Goal: Contribute content: Contribute content

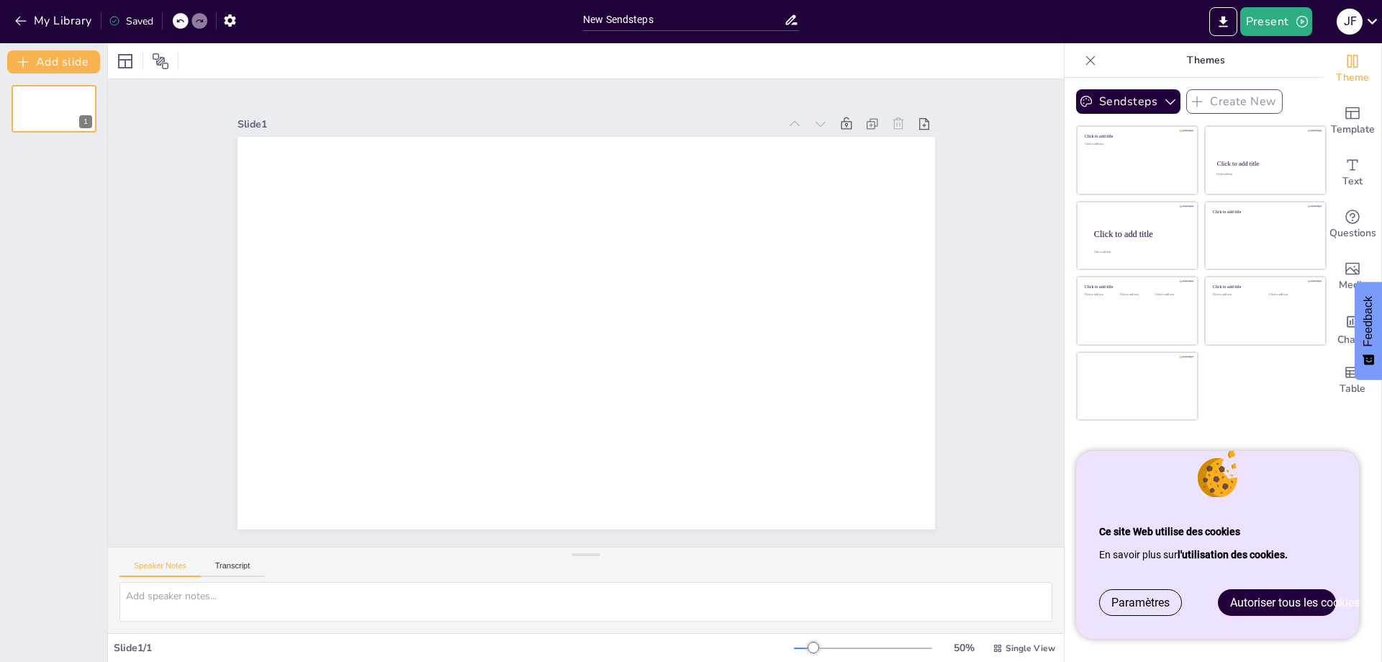
click at [1251, 605] on span "Autoriser tous les cookies" at bounding box center [1295, 602] width 130 height 14
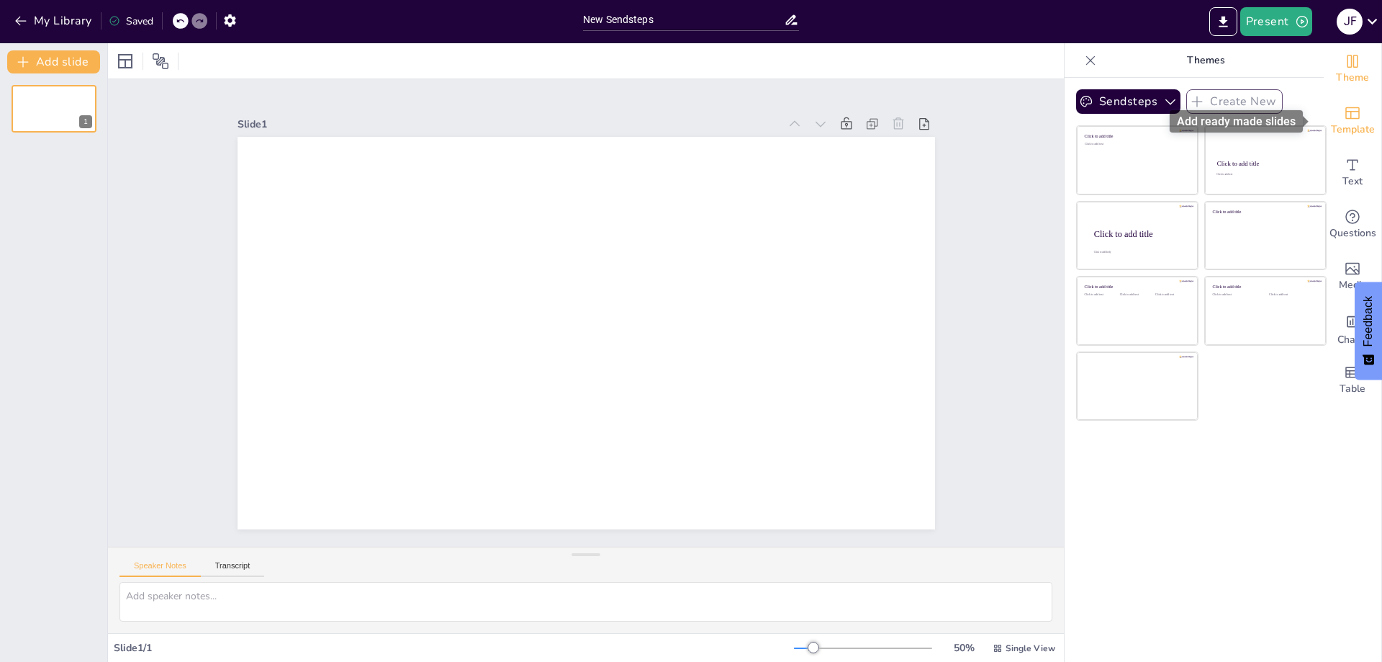
click at [1331, 122] on span "Template" at bounding box center [1353, 130] width 44 height 16
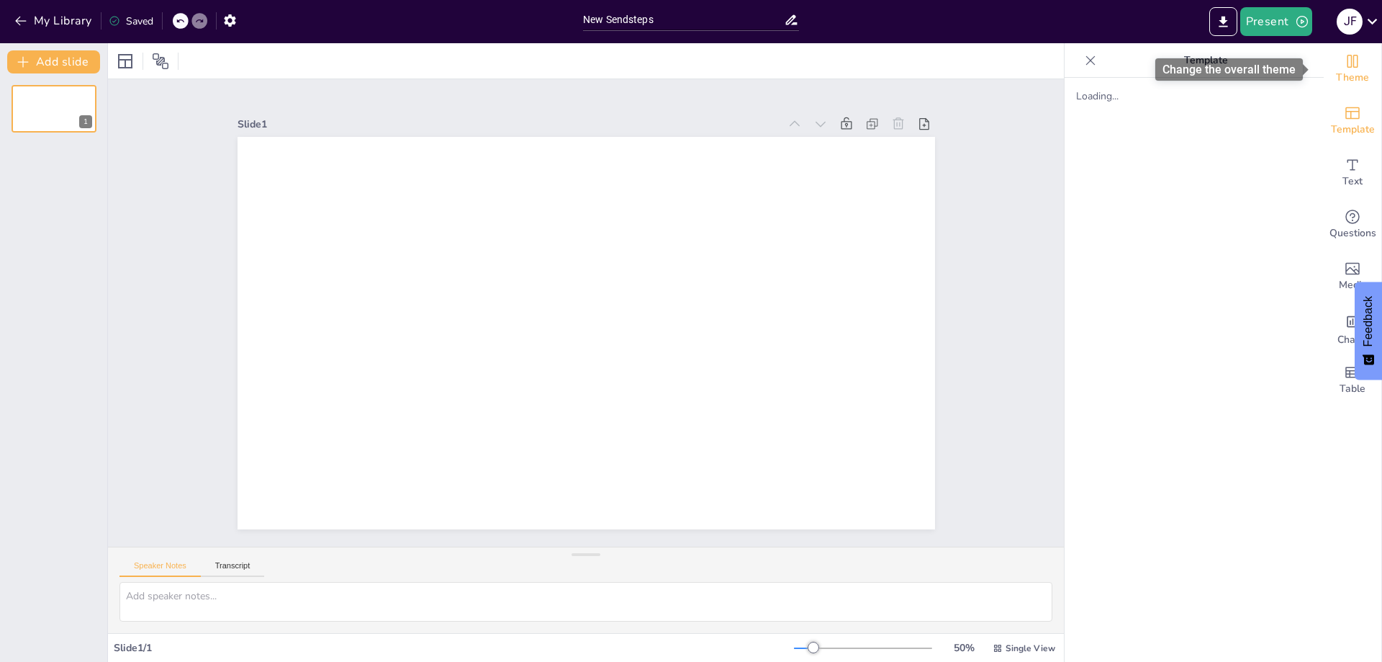
click at [1362, 68] on div "Theme" at bounding box center [1353, 69] width 58 height 52
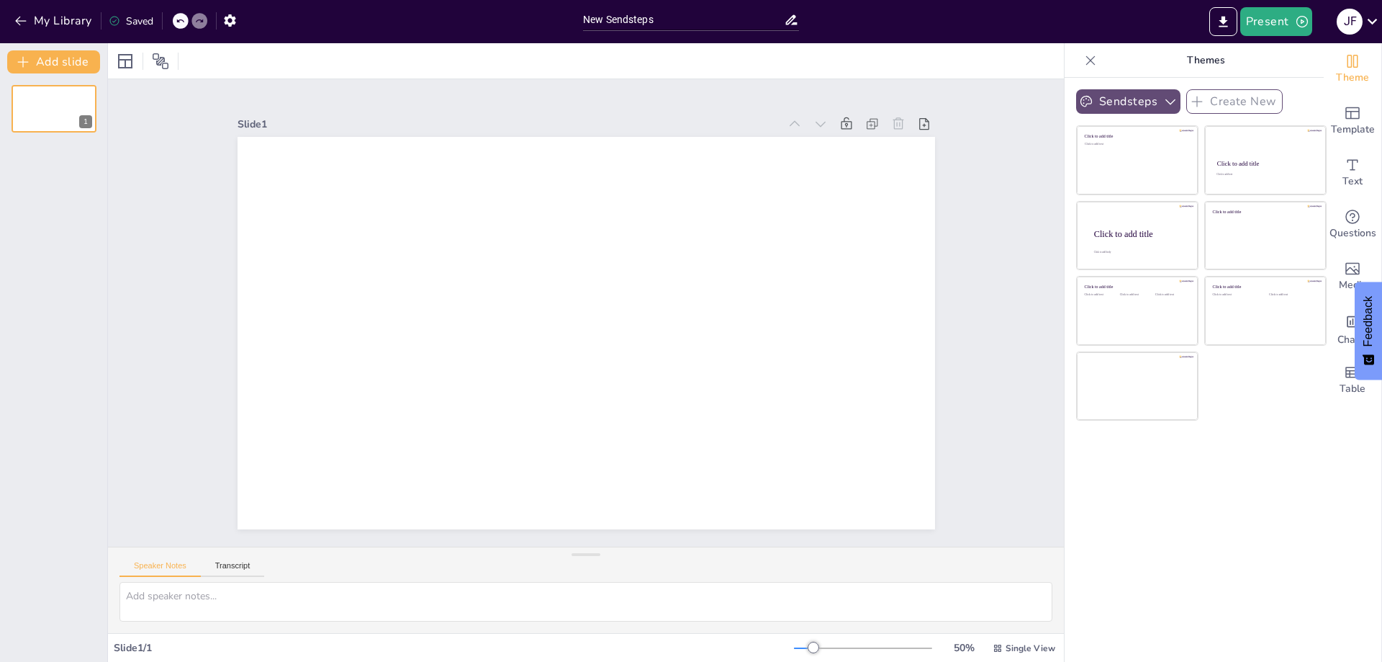
click at [1163, 107] on icon "button" at bounding box center [1170, 101] width 14 height 14
click at [1163, 106] on icon "button" at bounding box center [1170, 101] width 14 height 14
click at [1335, 130] on span "Template" at bounding box center [1353, 130] width 44 height 16
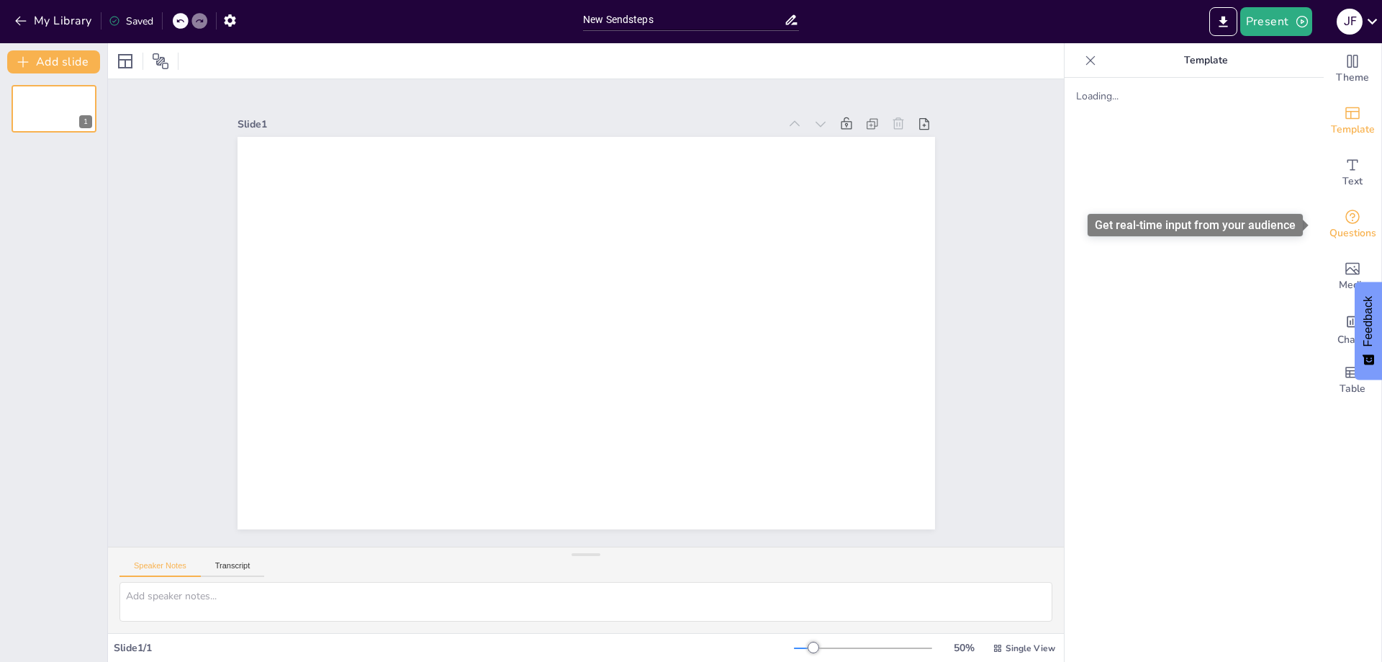
click at [1349, 227] on span "Questions" at bounding box center [1353, 233] width 47 height 16
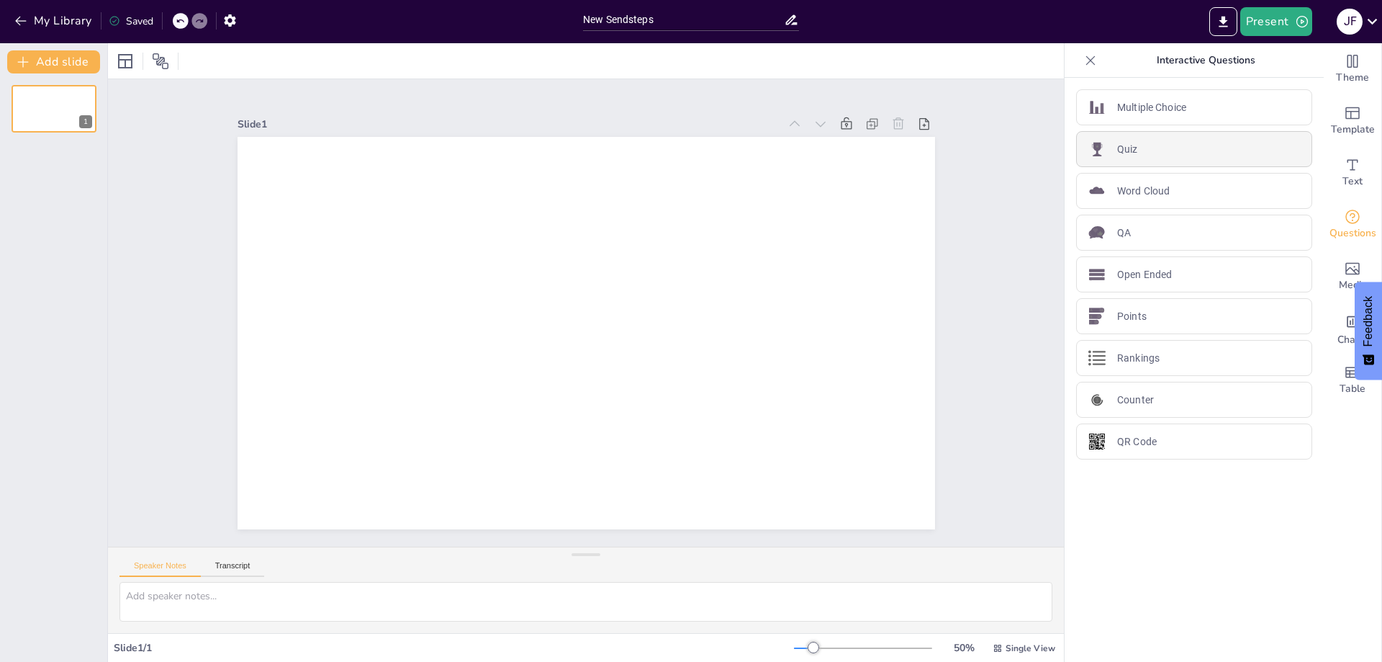
click at [1209, 147] on div "Quiz" at bounding box center [1194, 149] width 236 height 36
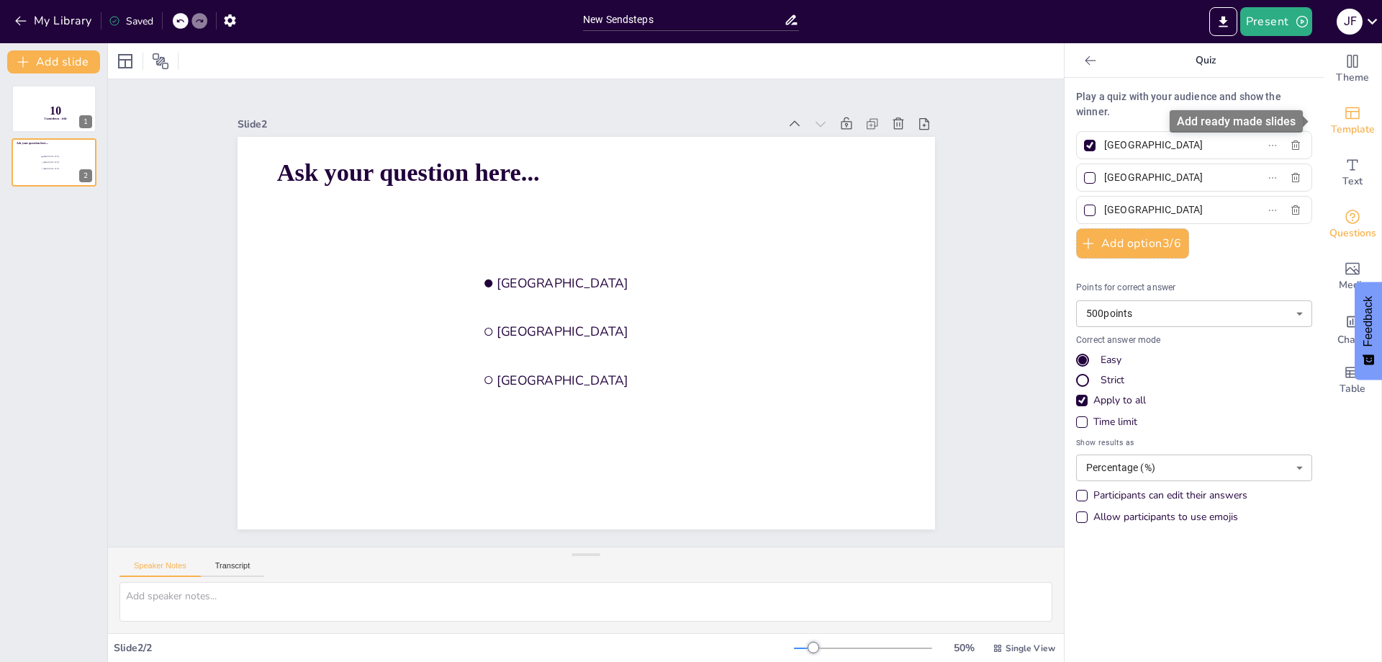
click at [1328, 138] on div "Template" at bounding box center [1353, 121] width 58 height 52
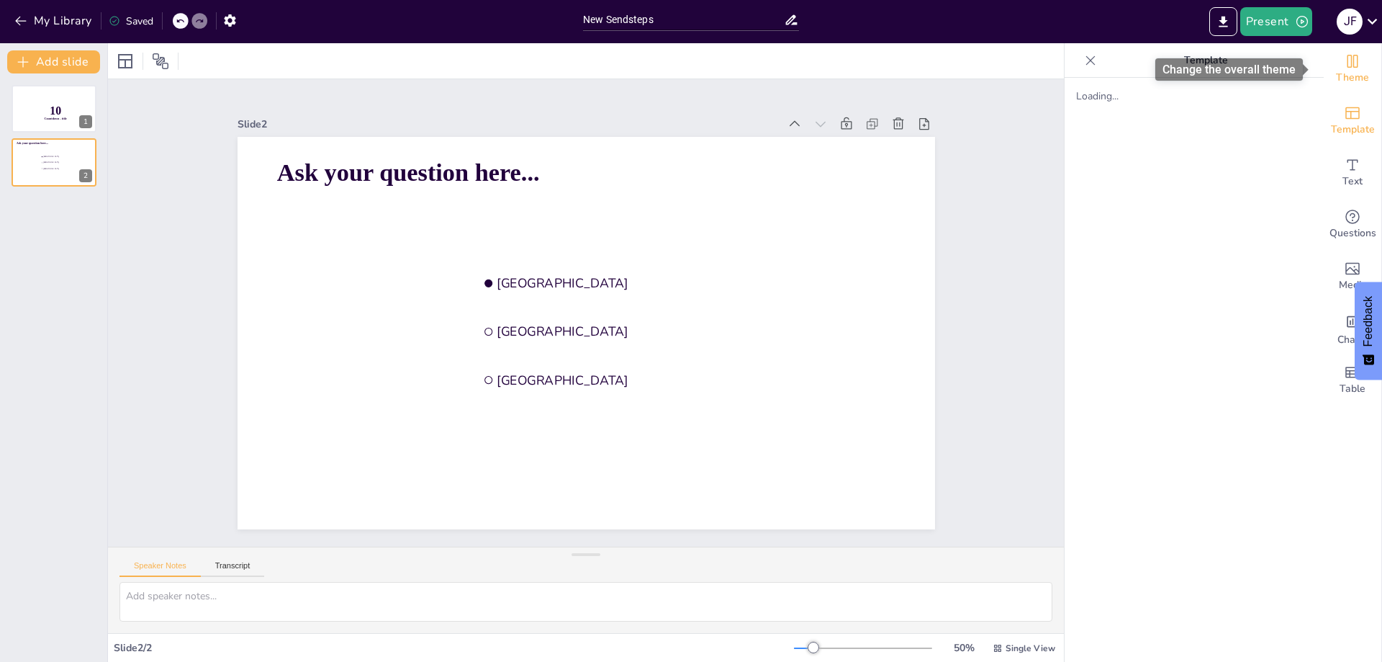
click at [1336, 73] on span "Theme" at bounding box center [1352, 78] width 33 height 16
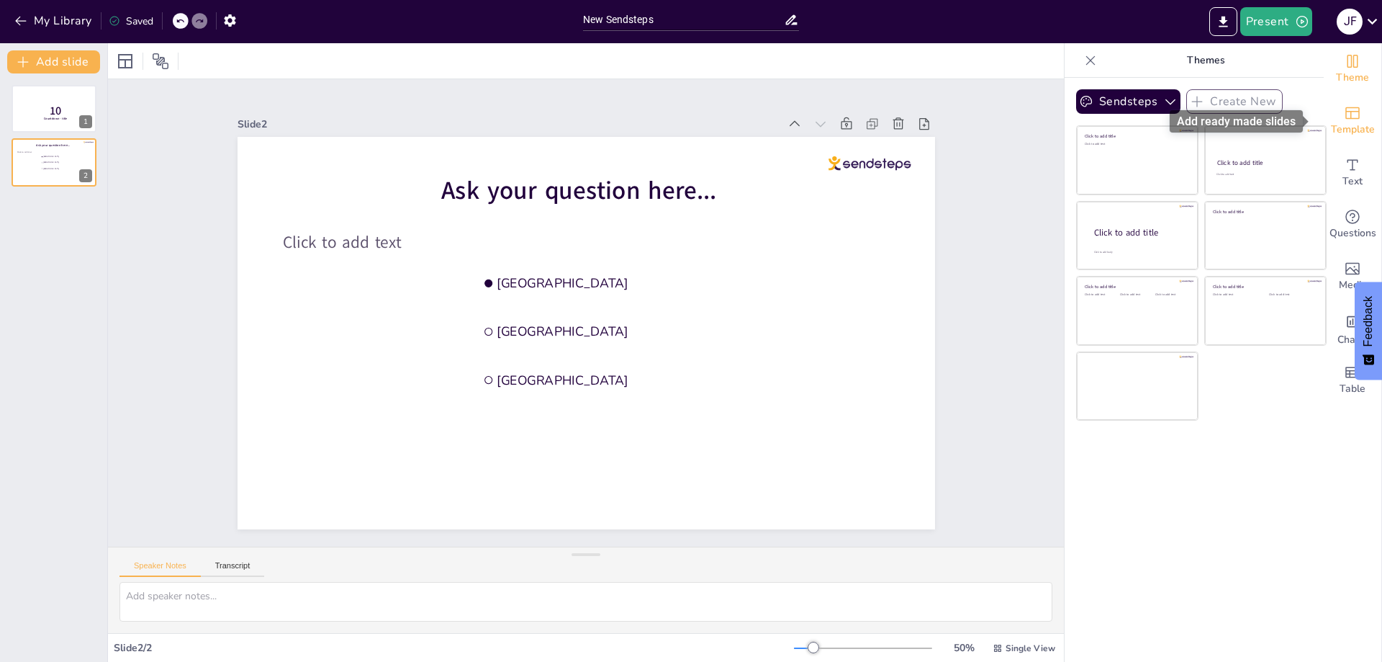
click at [1338, 122] on span "Template" at bounding box center [1353, 130] width 44 height 16
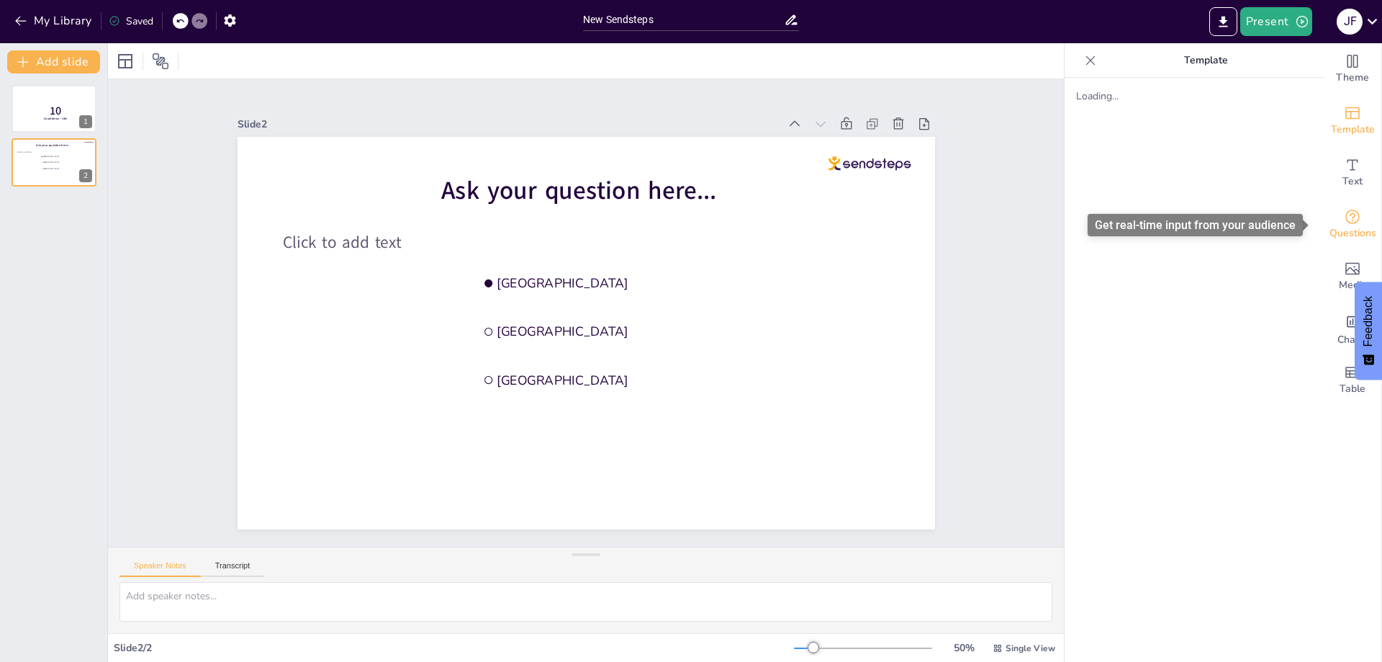
click at [1331, 201] on div "Questions" at bounding box center [1353, 225] width 58 height 52
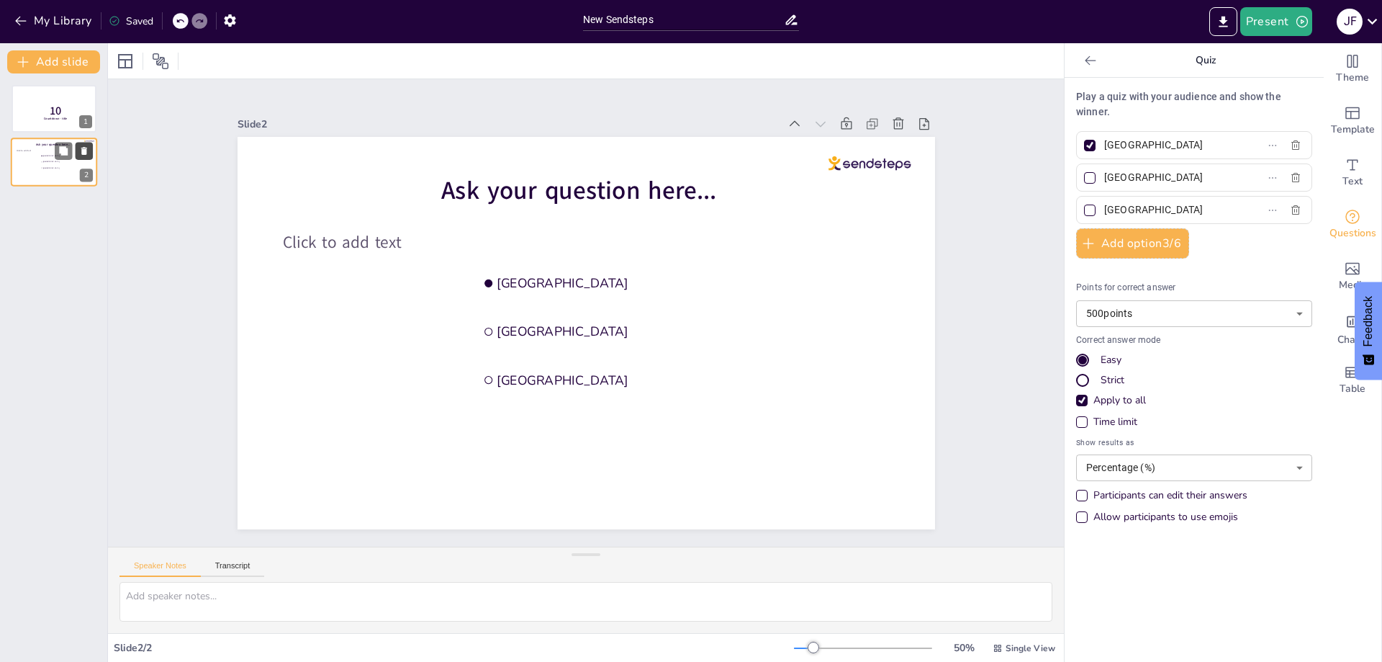
click at [79, 155] on icon at bounding box center [84, 151] width 10 height 10
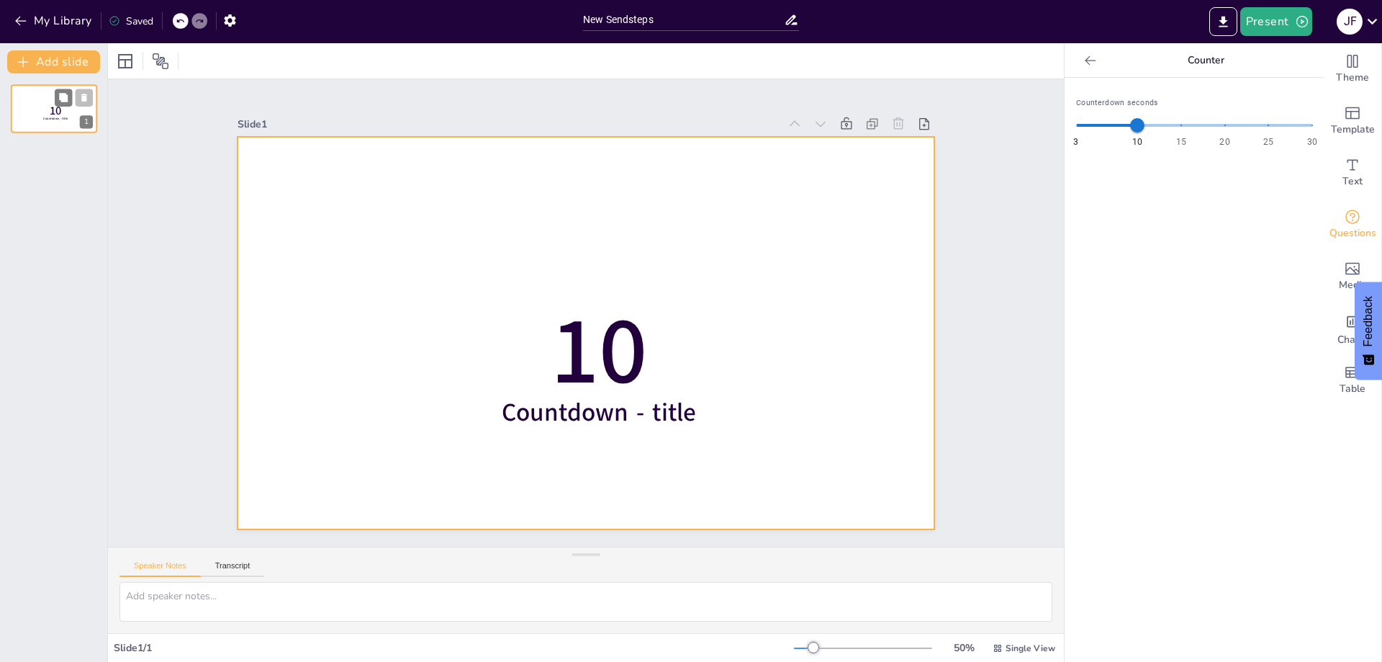
click at [35, 112] on div at bounding box center [54, 108] width 86 height 49
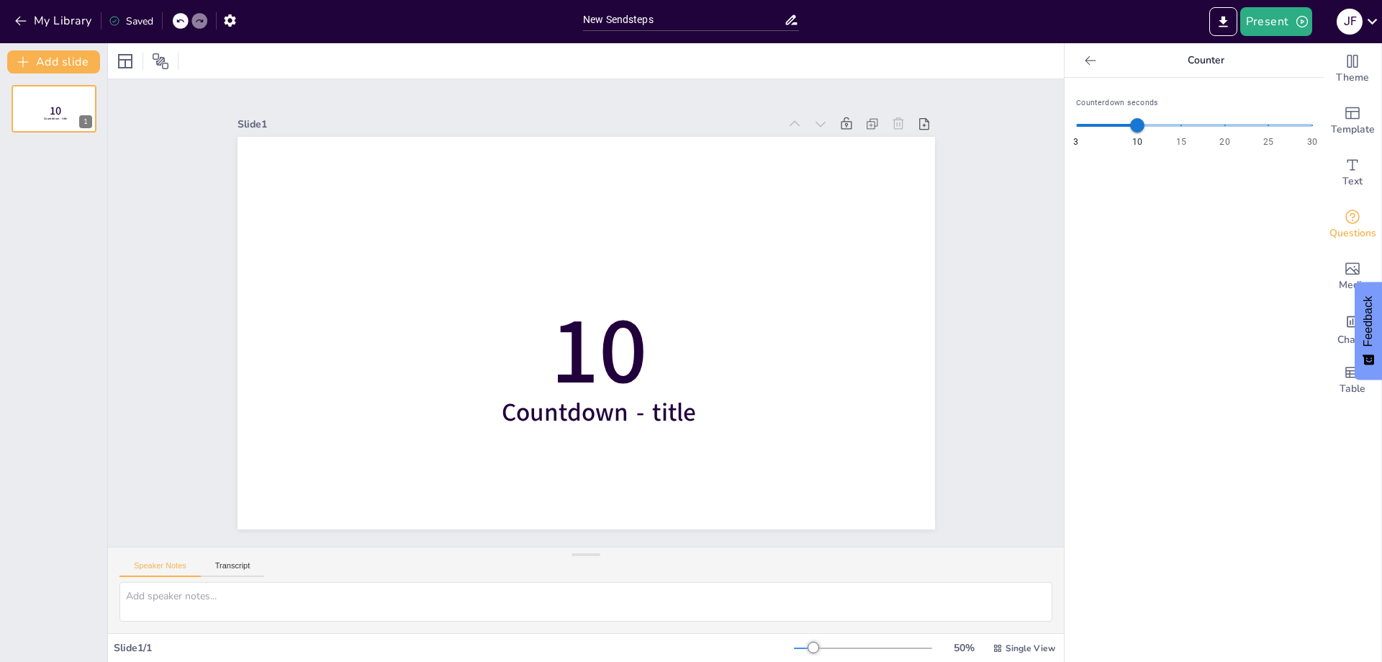
click at [84, 80] on div "10 Countdown - title 1" at bounding box center [53, 367] width 107 height 588
click at [86, 68] on button "Add slide" at bounding box center [53, 61] width 93 height 23
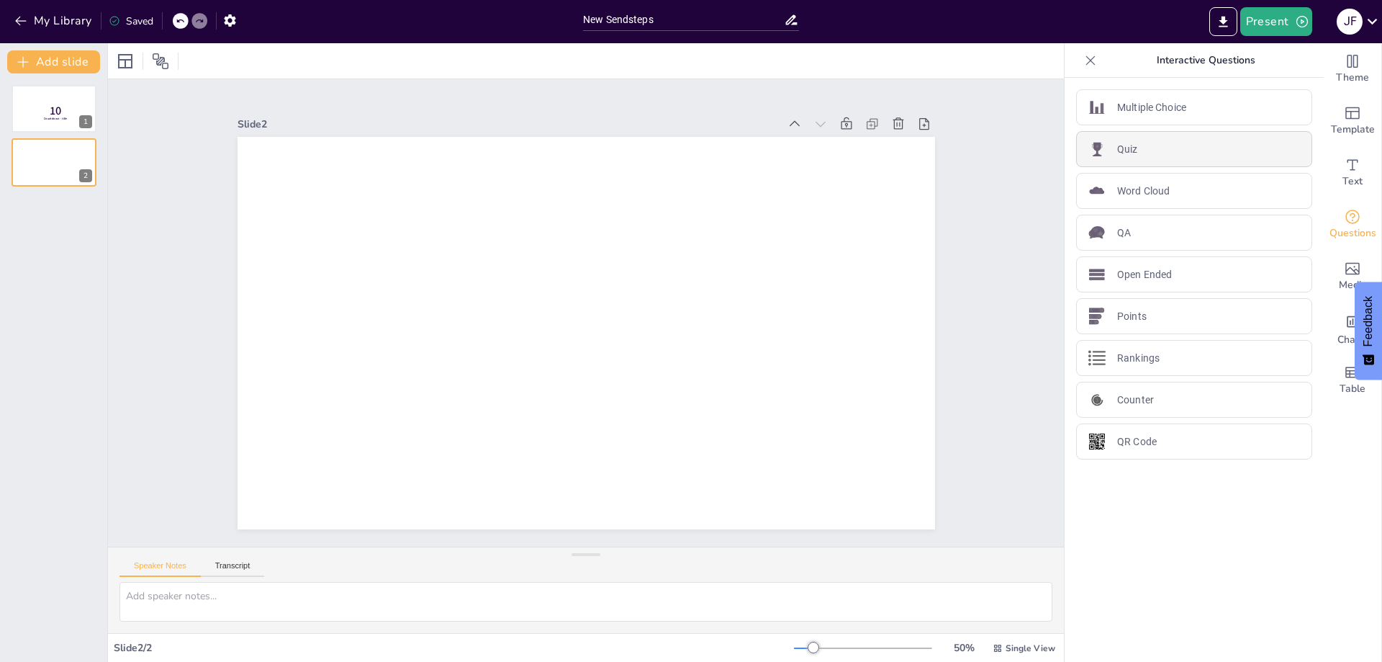
click at [1138, 161] on div "Quiz" at bounding box center [1194, 149] width 236 height 36
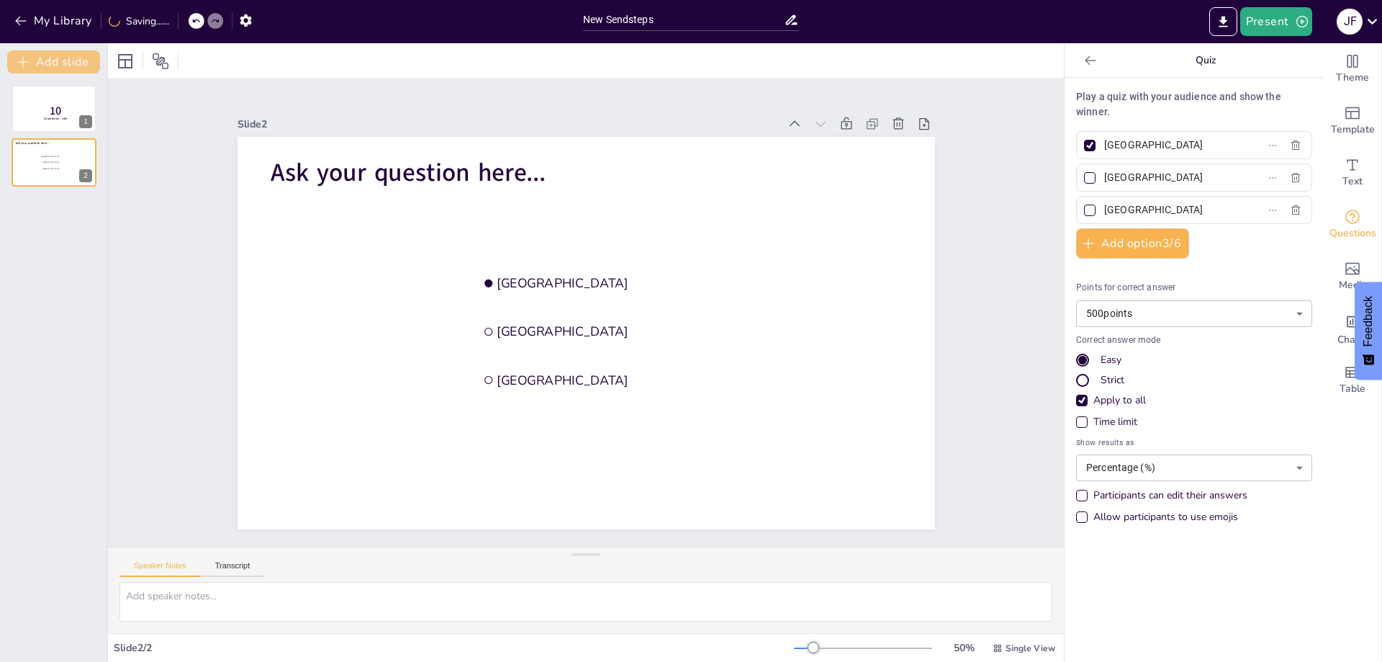
click at [53, 66] on button "Add slide" at bounding box center [53, 61] width 93 height 23
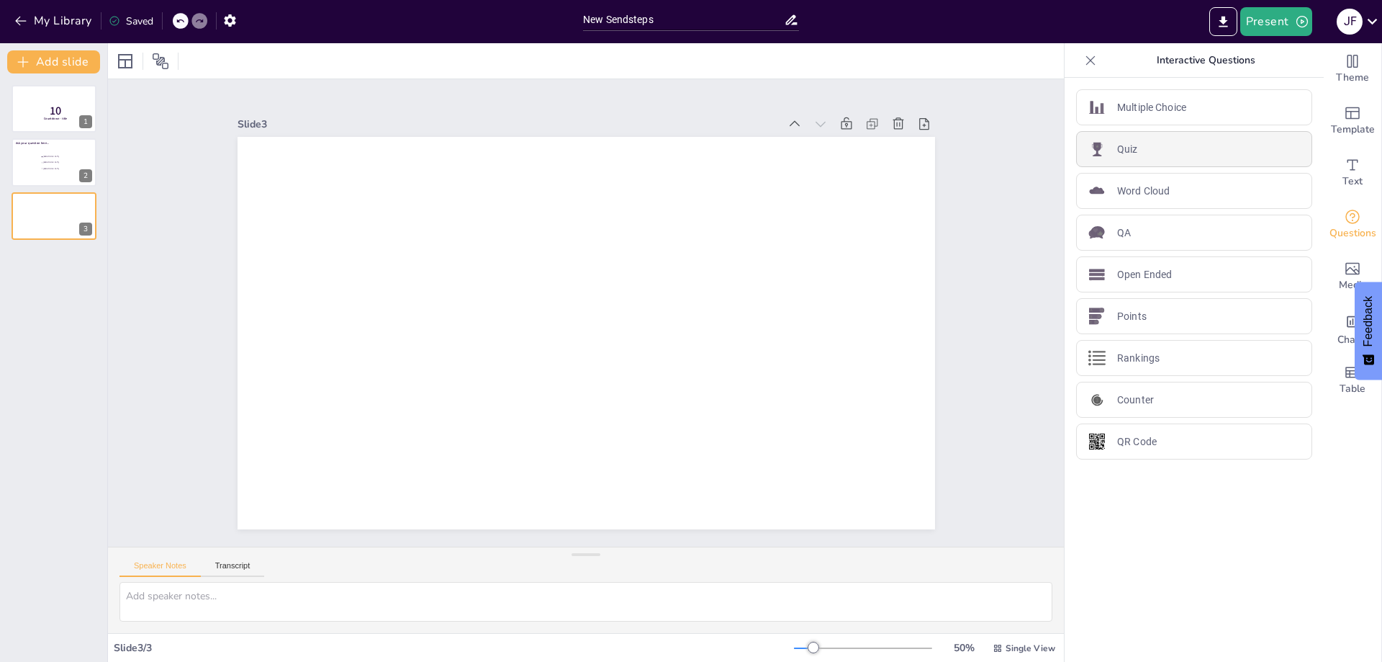
click at [1123, 147] on p "Quiz" at bounding box center [1127, 149] width 21 height 15
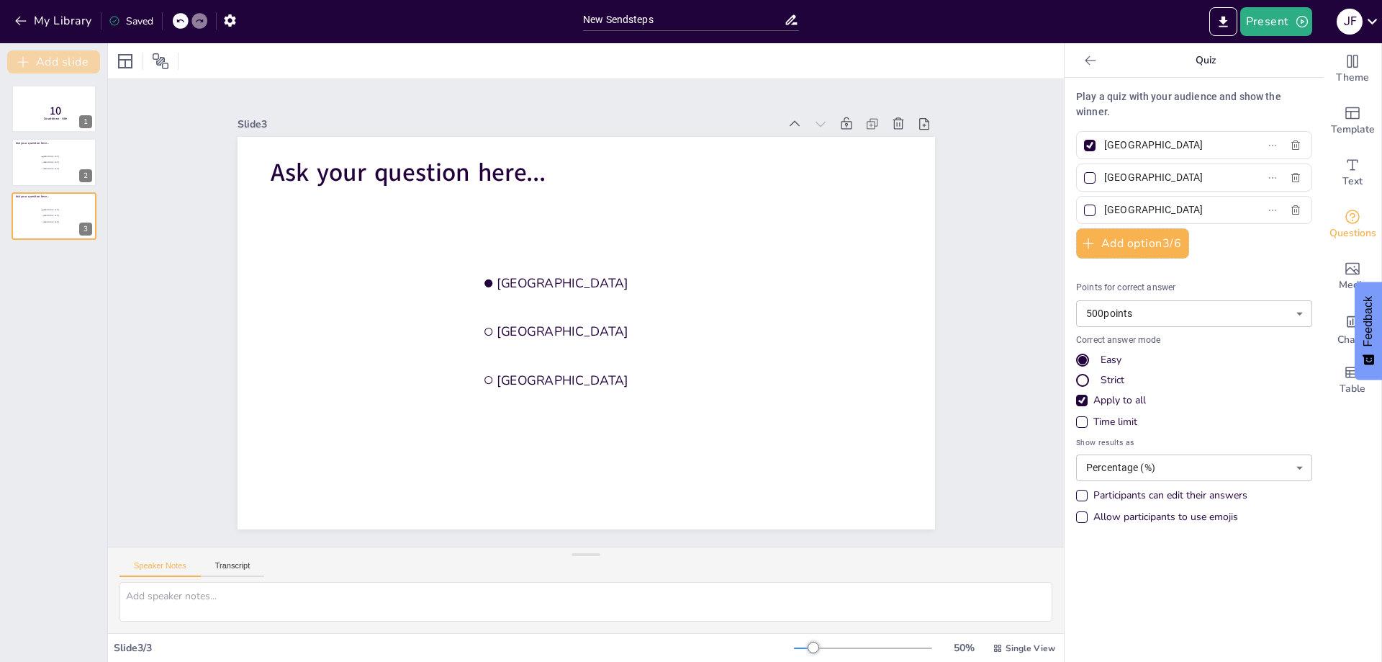
click at [45, 53] on button "Add slide" at bounding box center [53, 61] width 93 height 23
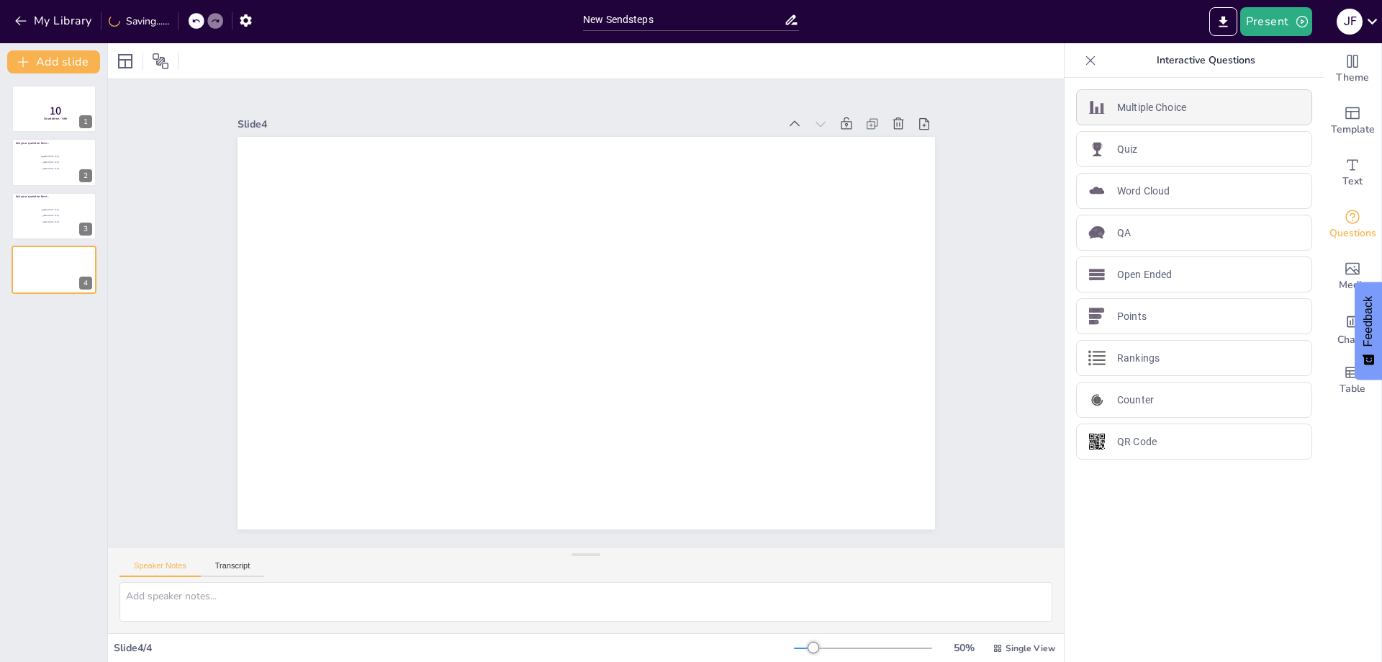
click at [1101, 105] on div "Multiple Choice" at bounding box center [1194, 107] width 236 height 36
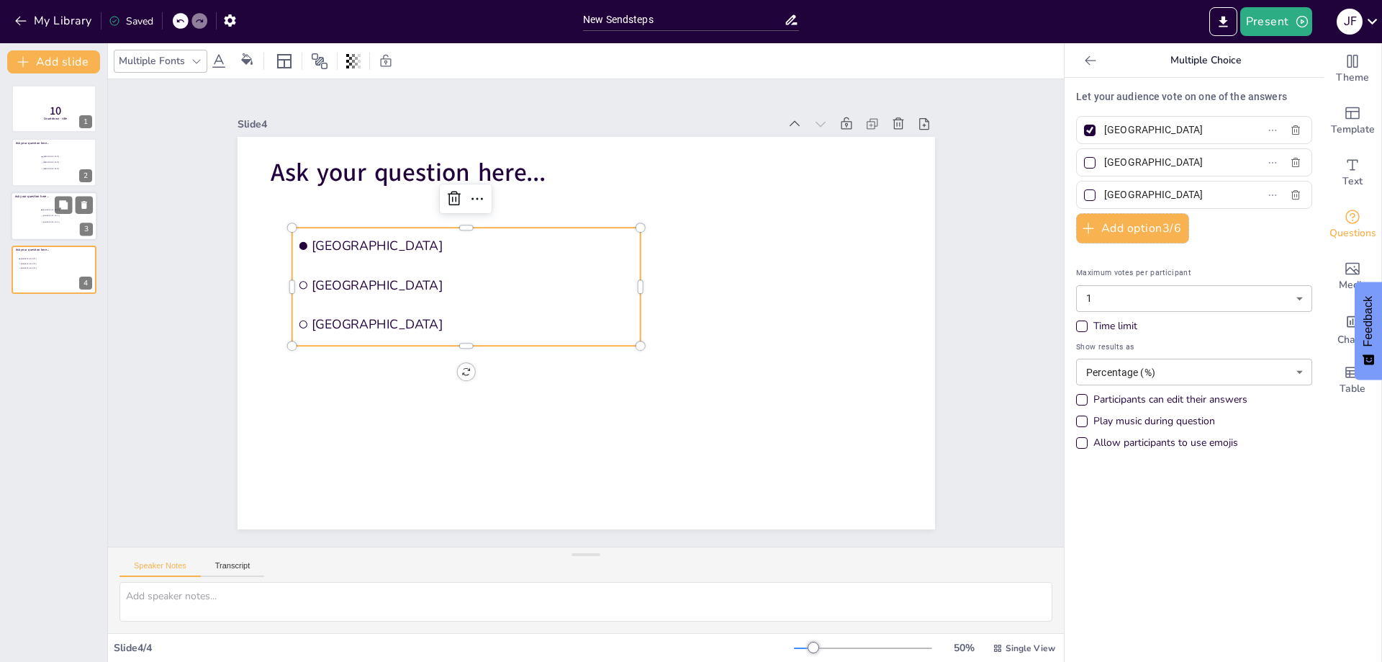
click at [36, 204] on div at bounding box center [54, 216] width 86 height 49
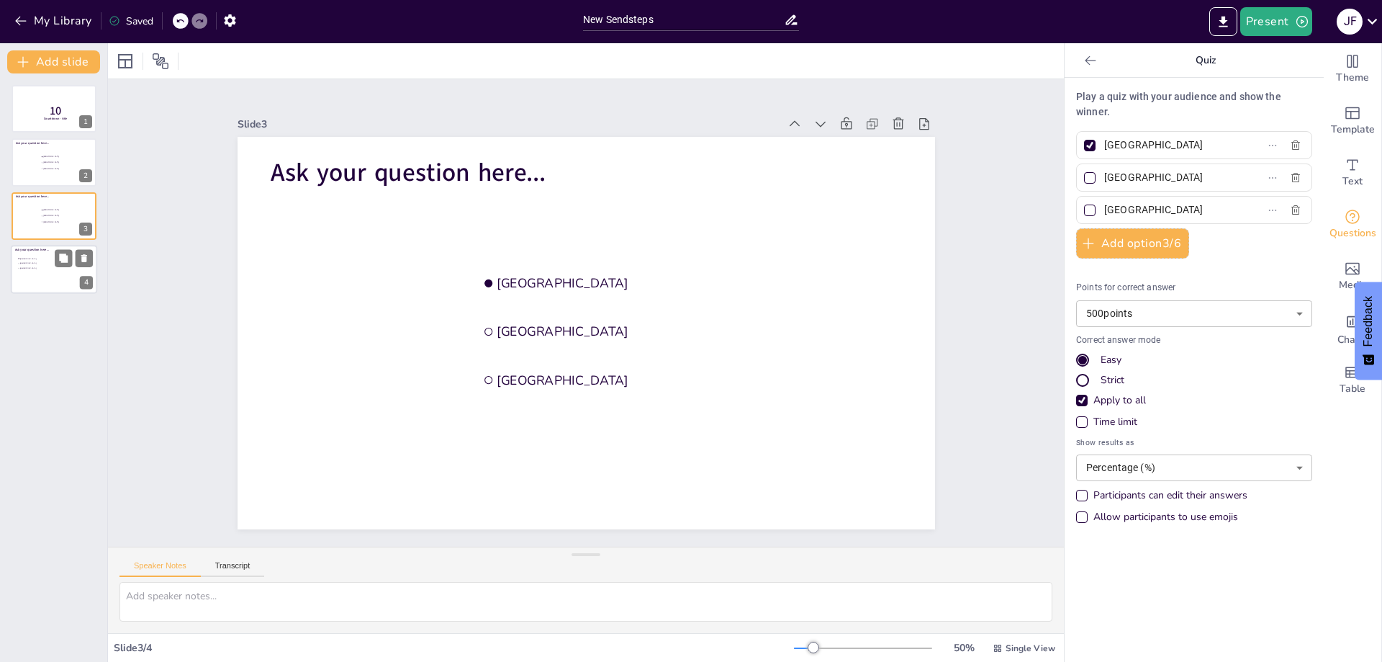
click at [48, 261] on li "[GEOGRAPHIC_DATA]" at bounding box center [38, 263] width 43 height 4
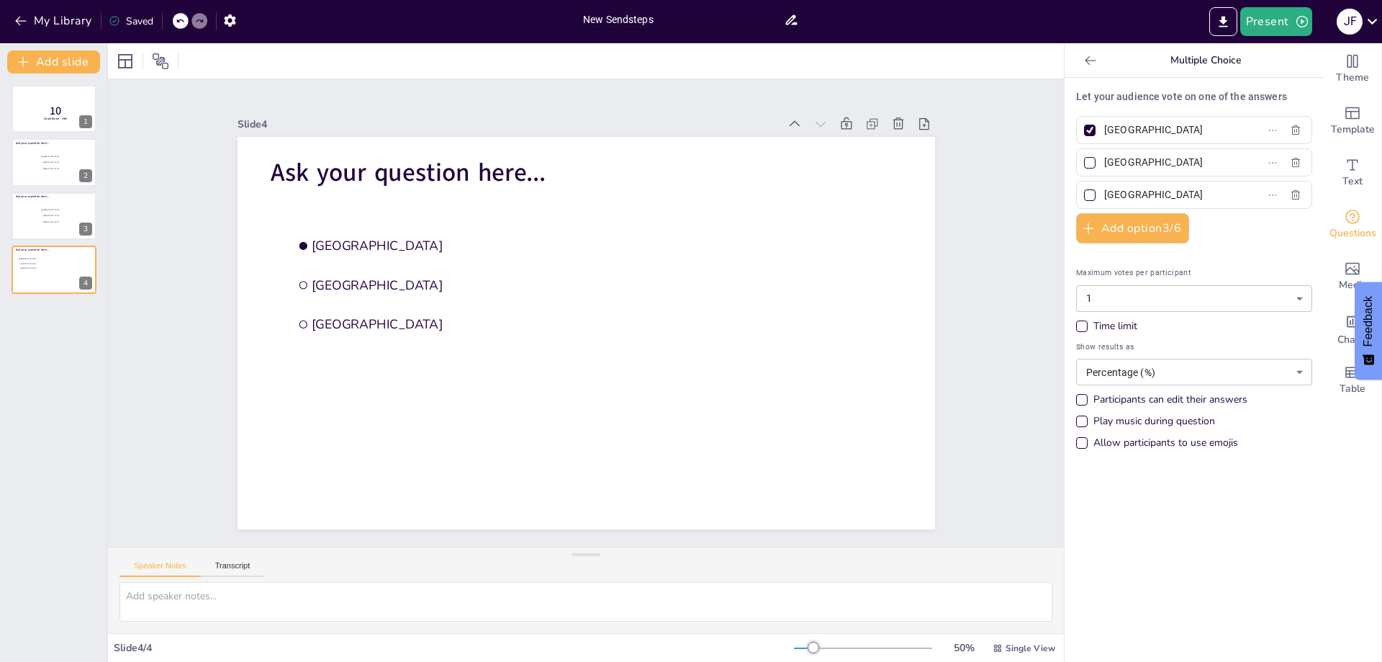
click at [618, 12] on input "New Sendsteps" at bounding box center [683, 19] width 201 height 21
click at [81, 263] on icon at bounding box center [84, 258] width 10 height 10
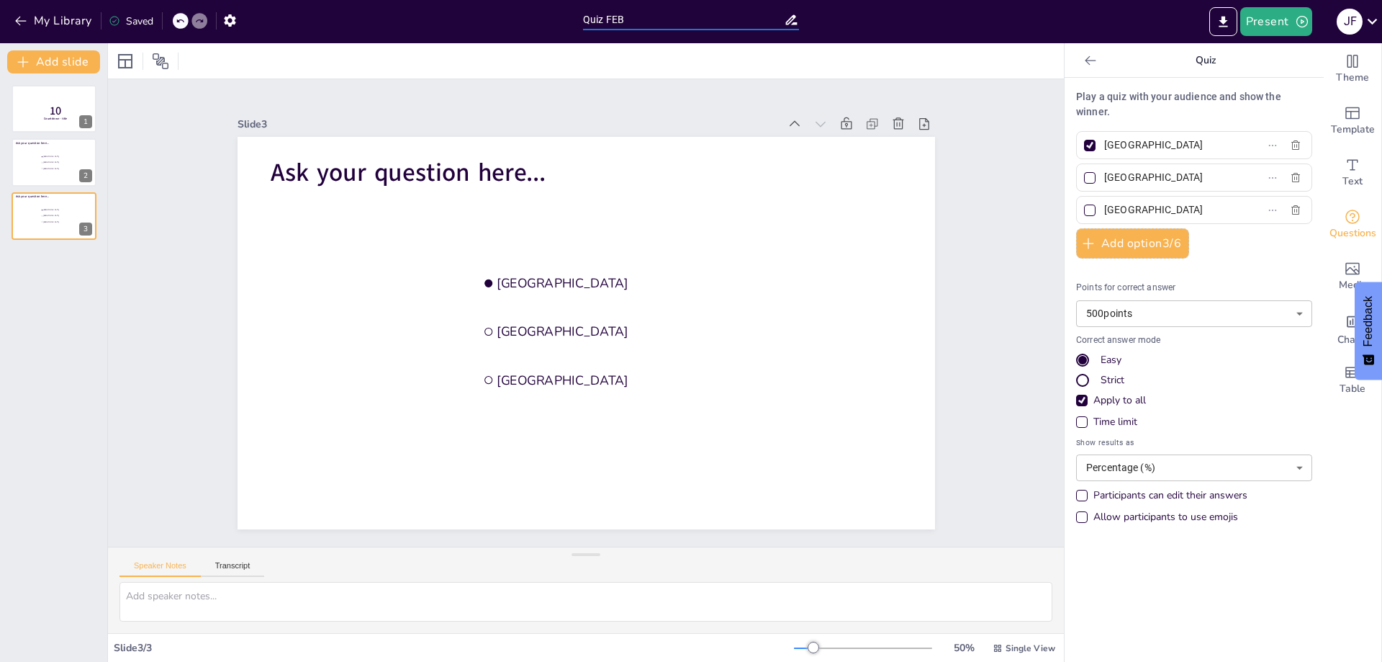
type input "Quiz FEB"
click at [118, 14] on div "Saved" at bounding box center [131, 21] width 45 height 14
click at [225, 17] on icon "button" at bounding box center [229, 20] width 15 height 15
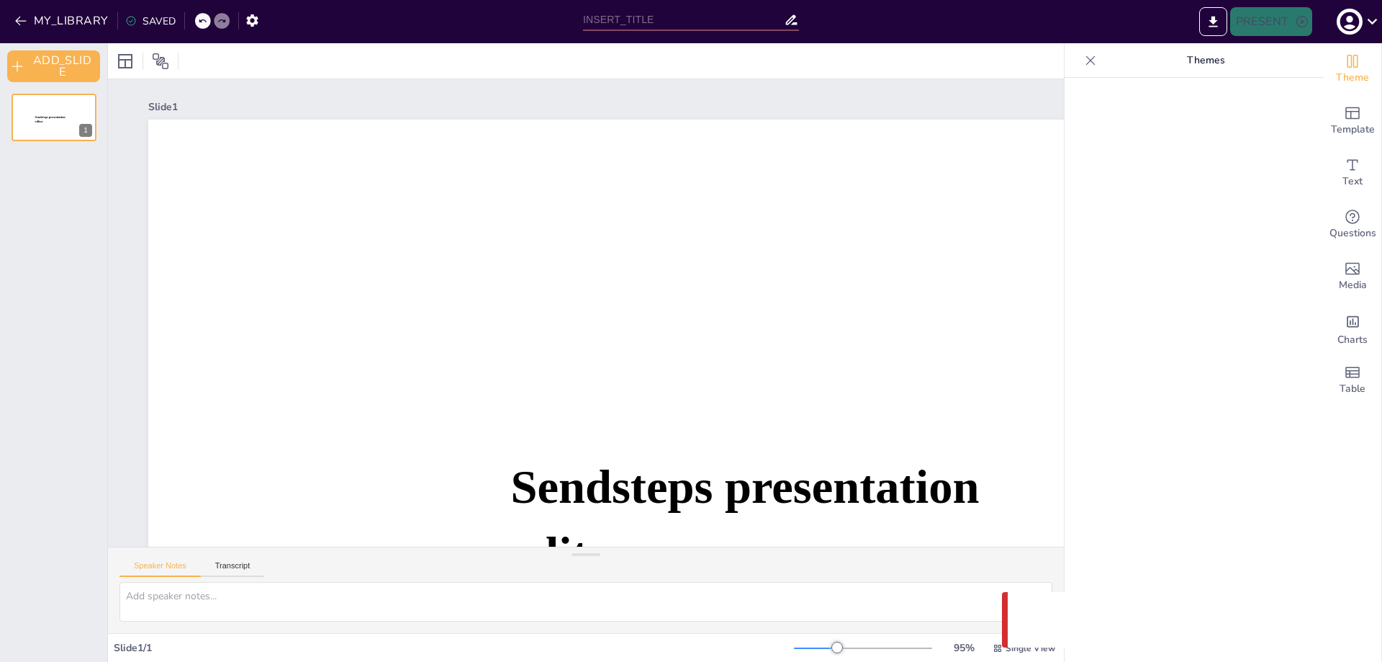
type input "New Sendsteps"
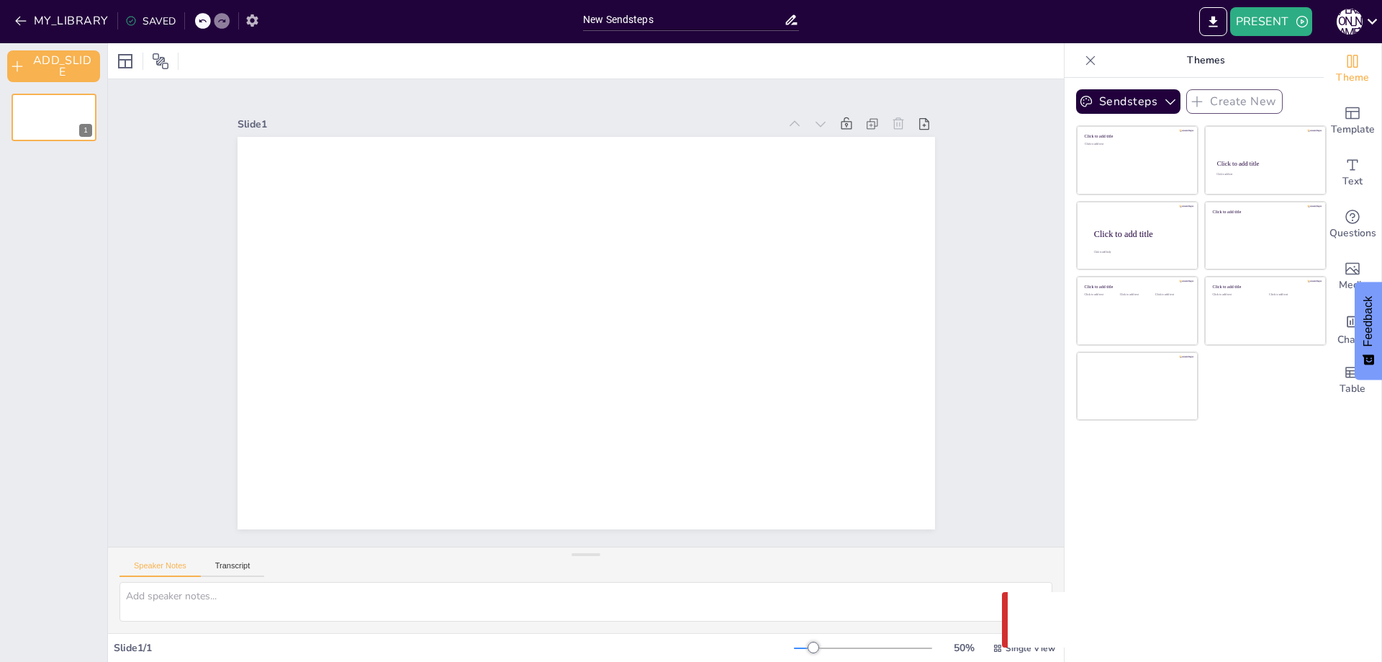
click at [252, 28] on button "button" at bounding box center [252, 20] width 27 height 26
click at [61, 16] on button "MY_LIBRARY" at bounding box center [63, 20] width 104 height 23
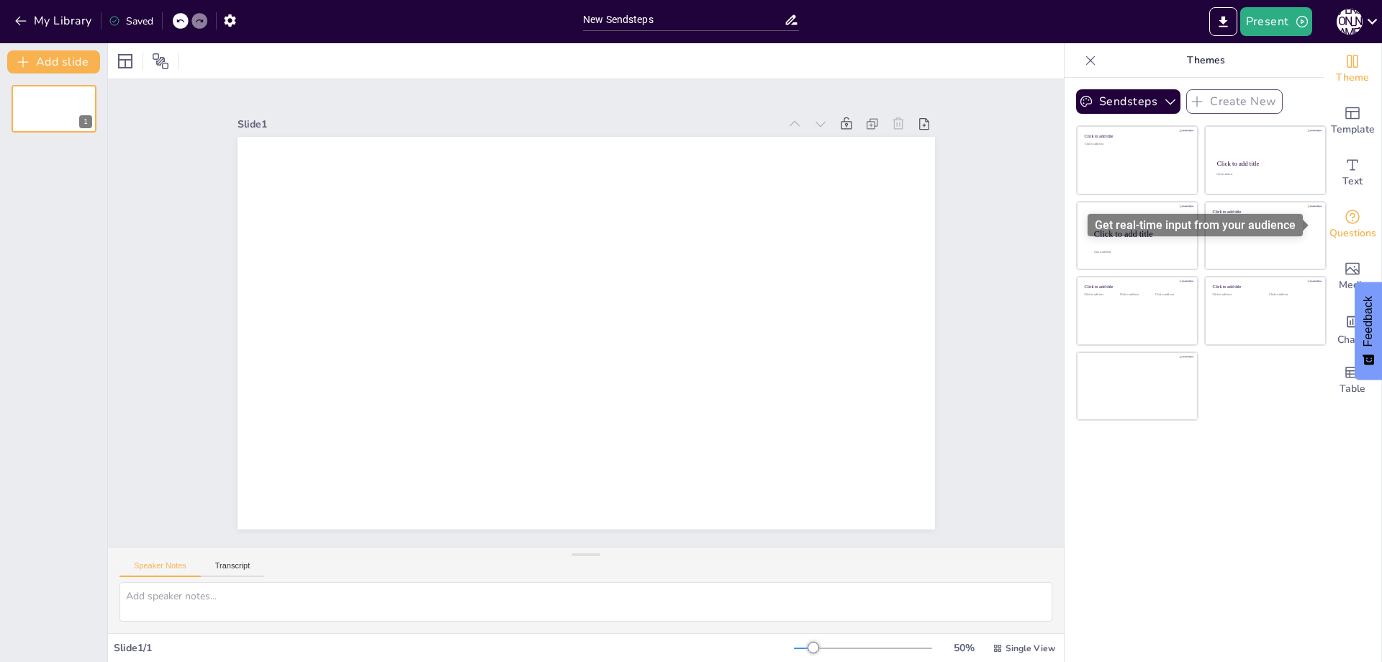
click at [1346, 223] on icon "Get real-time input from your audience" at bounding box center [1353, 217] width 14 height 14
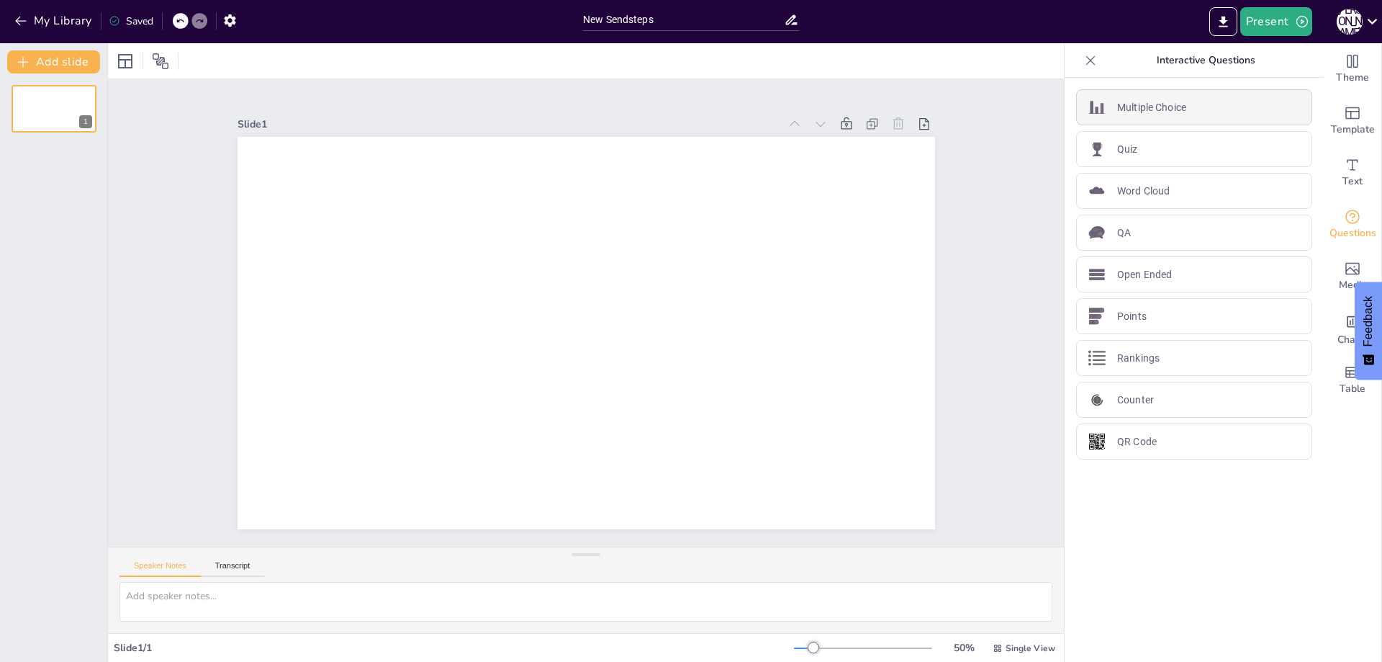
click at [1168, 110] on p "Multiple Choice" at bounding box center [1151, 107] width 69 height 15
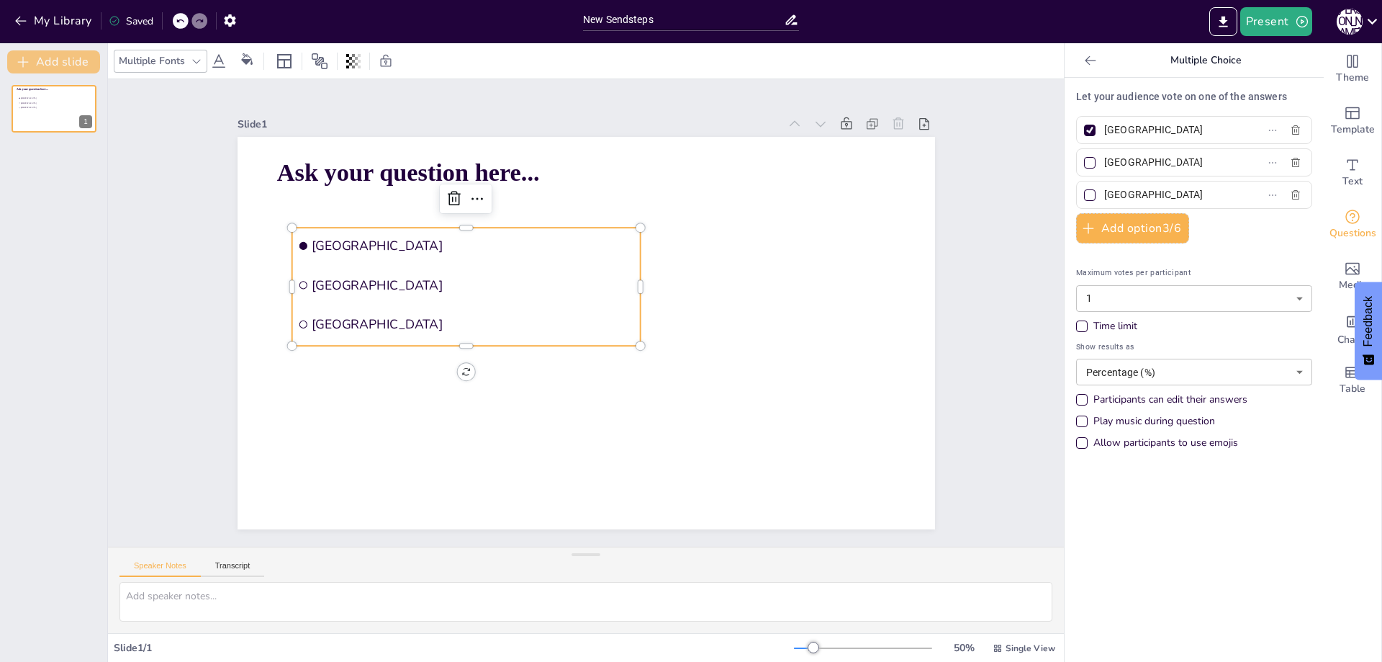
click at [87, 65] on button "Add slide" at bounding box center [53, 61] width 93 height 23
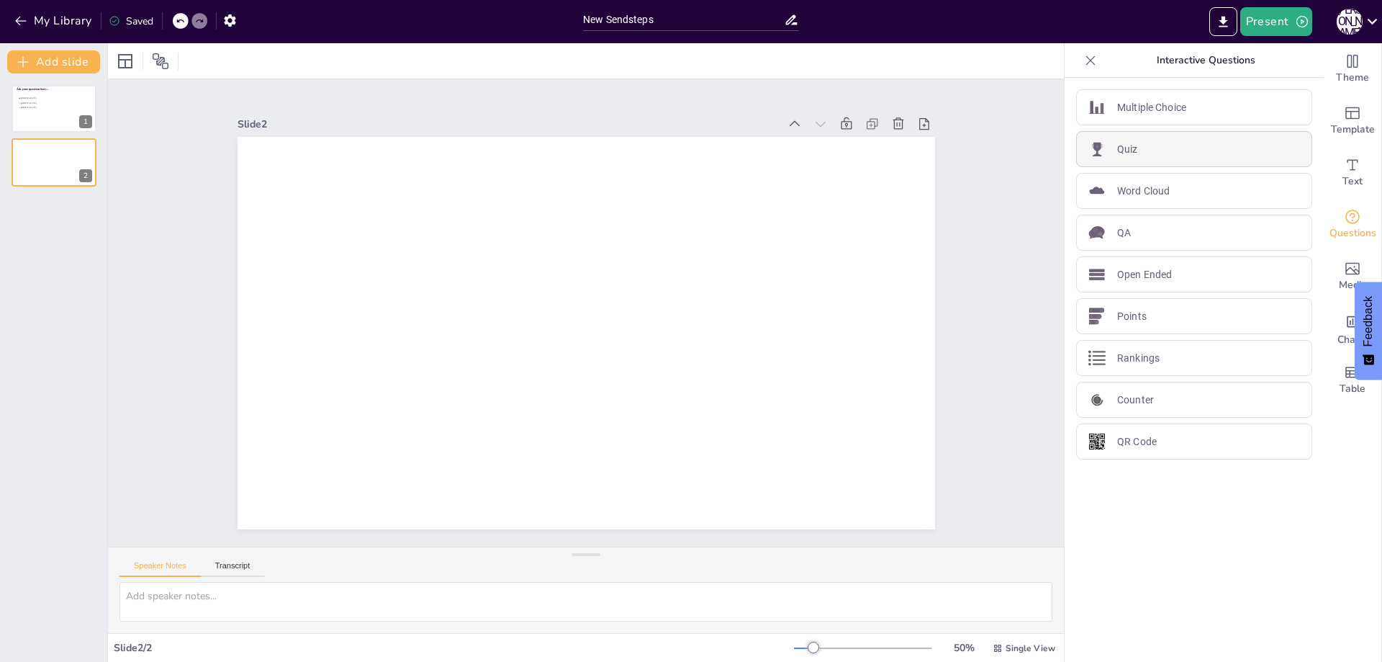
click at [1135, 153] on div "Quiz" at bounding box center [1194, 149] width 236 height 36
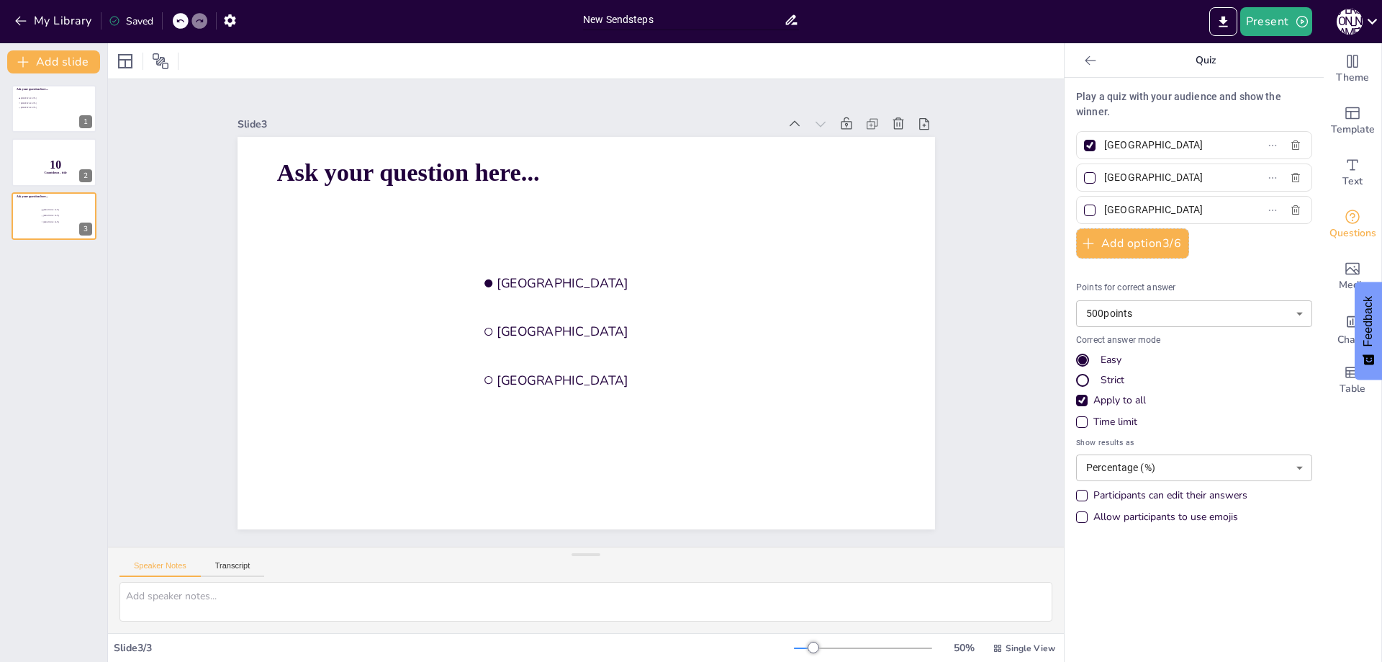
click at [650, 20] on input "New Sendsteps" at bounding box center [683, 19] width 201 height 21
type input "quiz FEB"
click at [298, 61] on div at bounding box center [586, 60] width 956 height 35
click at [1260, 30] on button "Present" at bounding box center [1276, 21] width 72 height 29
click at [1301, 58] on li "Preview presentation" at bounding box center [1299, 53] width 114 height 23
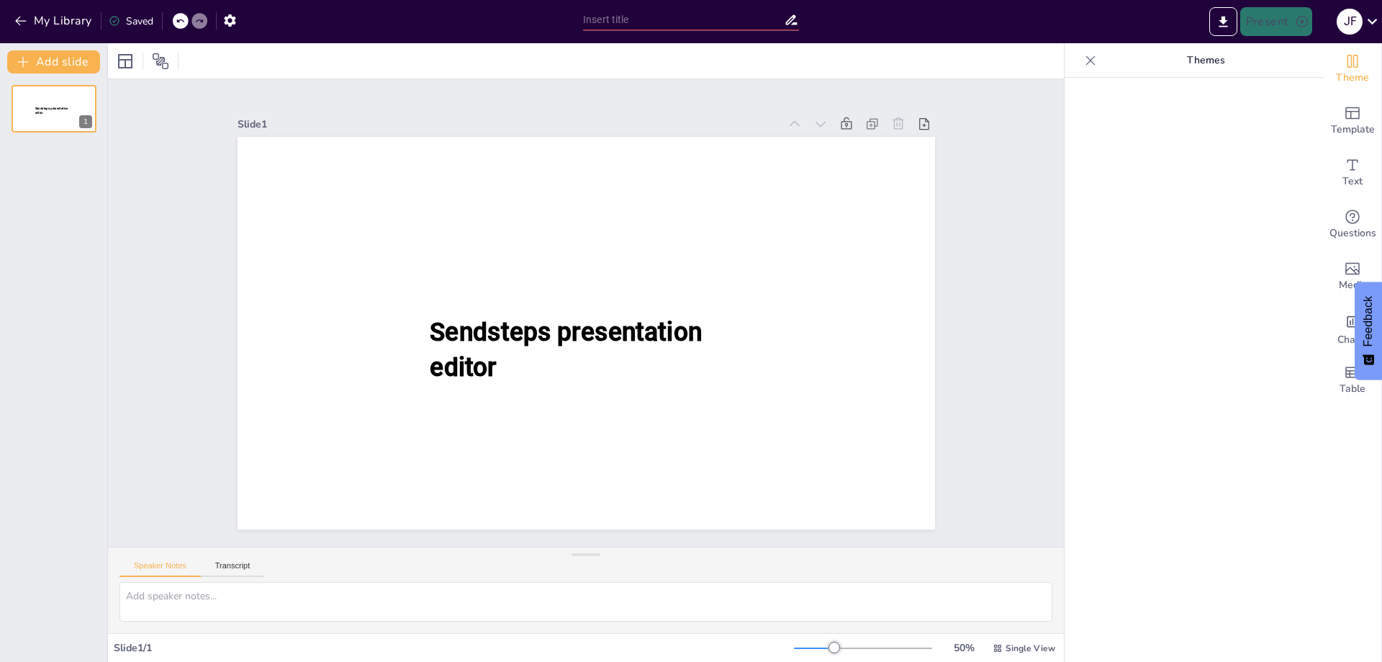
type input "quiz F"
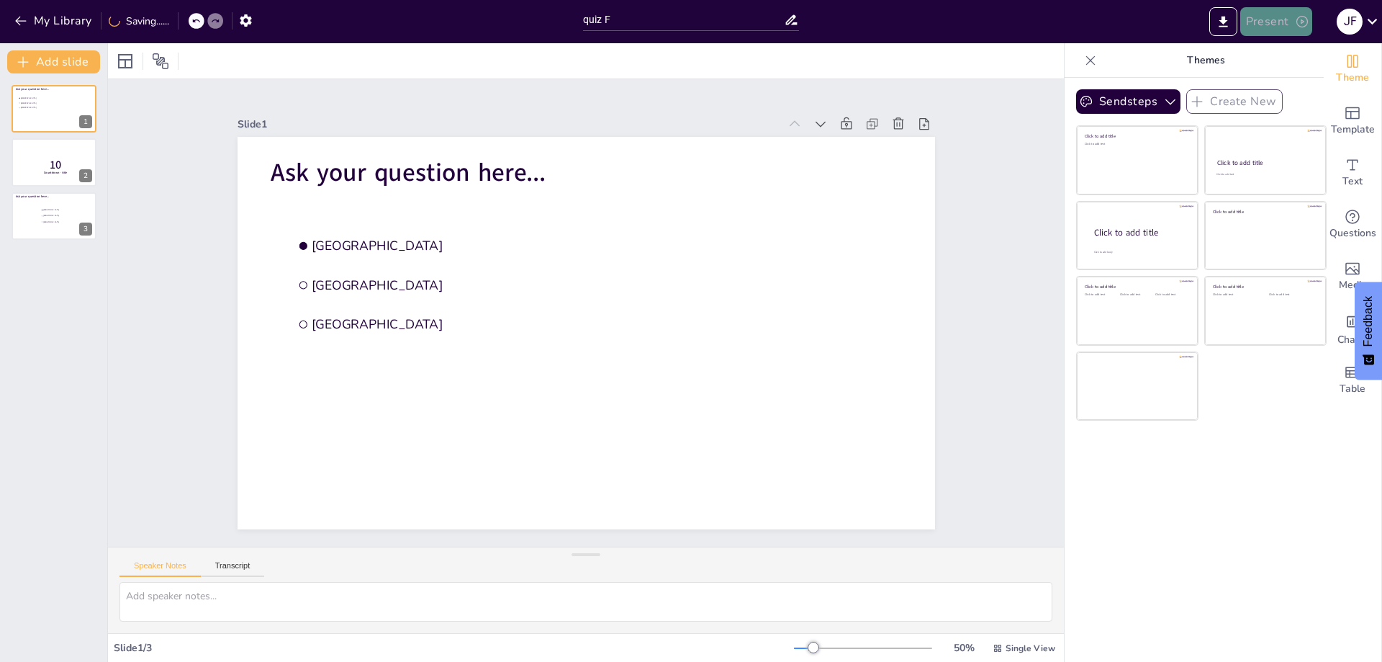
click at [1277, 26] on button "Present" at bounding box center [1276, 21] width 72 height 29
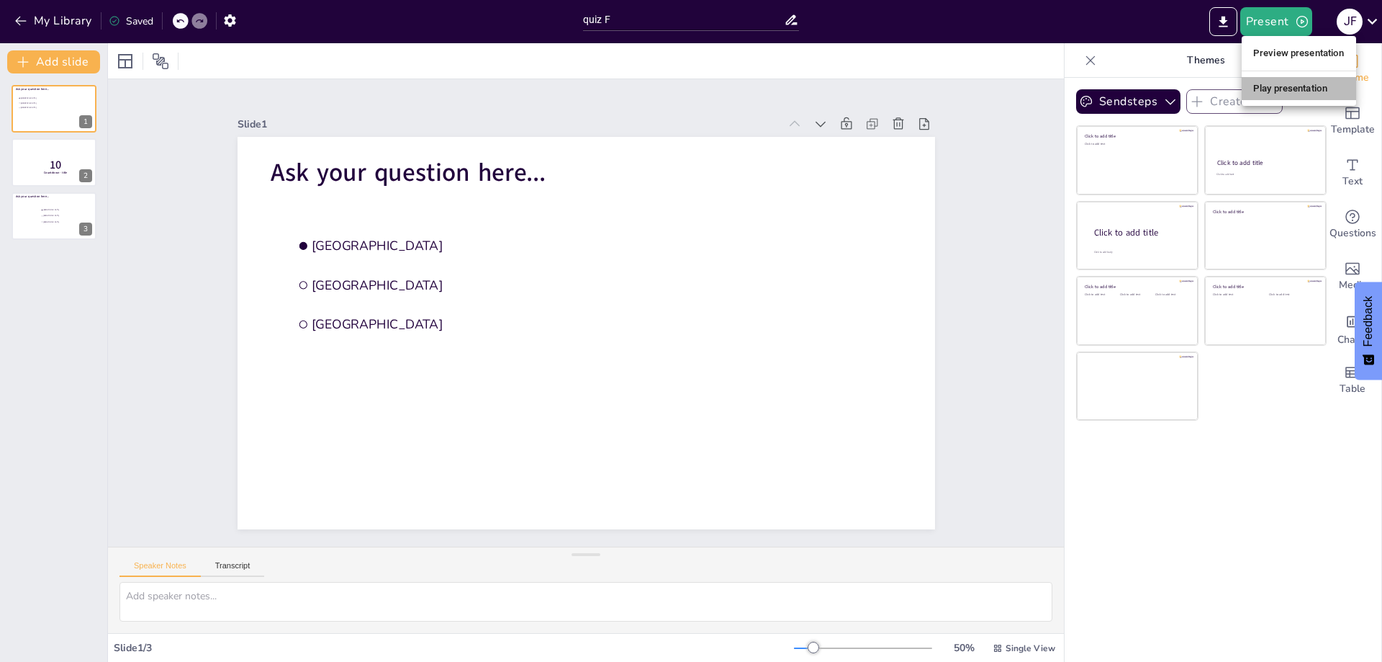
click at [1286, 83] on li "Play presentation" at bounding box center [1299, 88] width 114 height 23
